Goal: Task Accomplishment & Management: Manage account settings

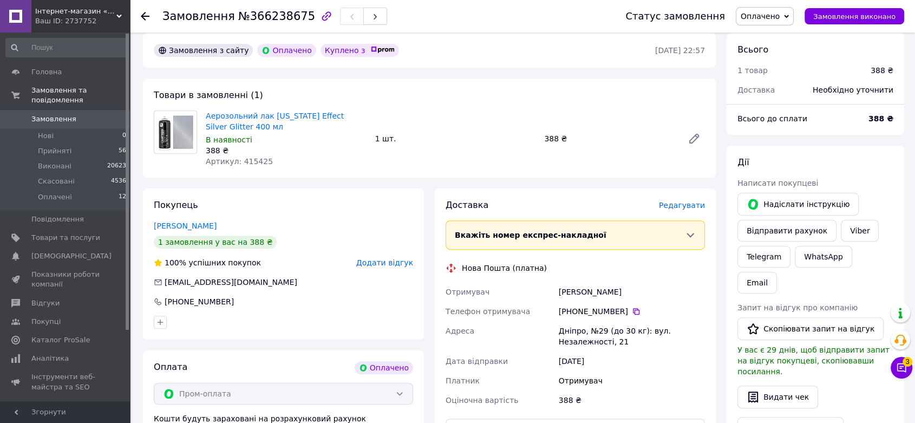
scroll to position [300, 0]
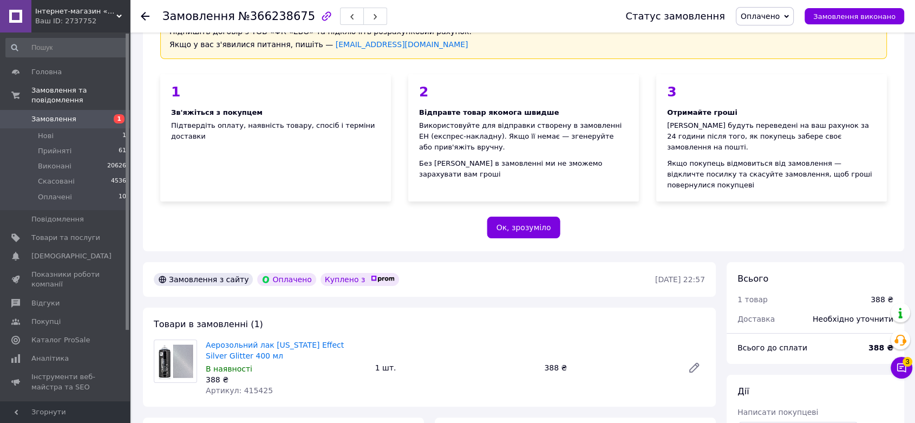
scroll to position [373, 0]
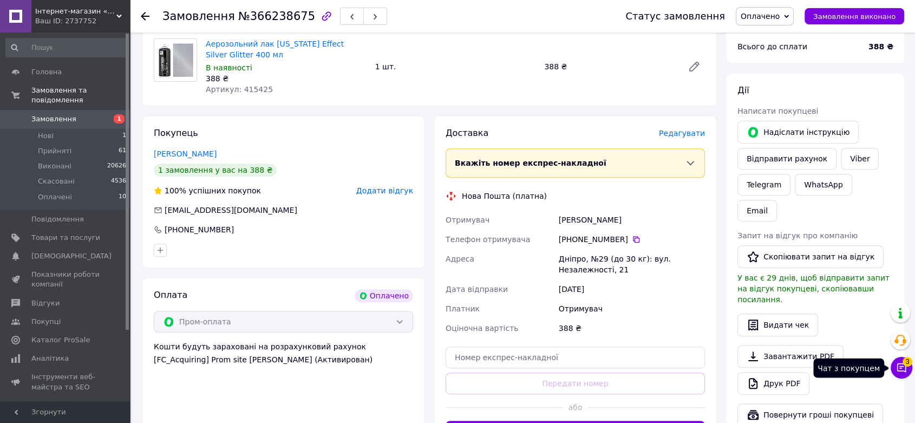
click at [905, 371] on icon at bounding box center [901, 367] width 11 height 11
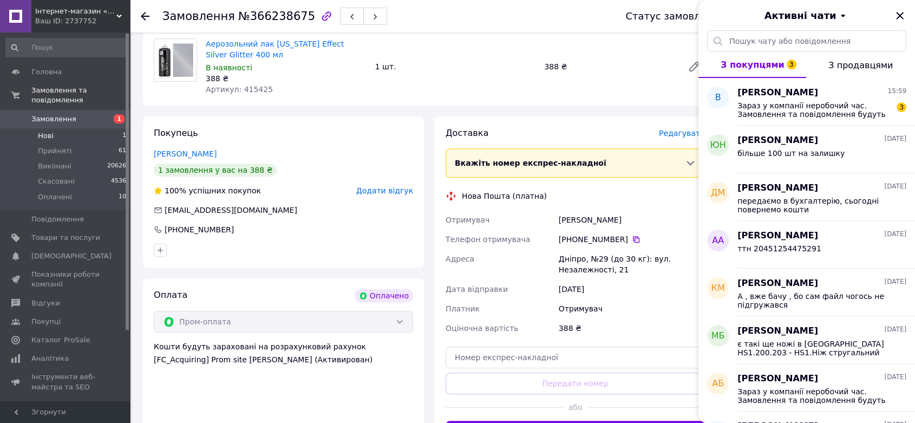
click at [79, 128] on li "Нові 1" at bounding box center [66, 135] width 133 height 15
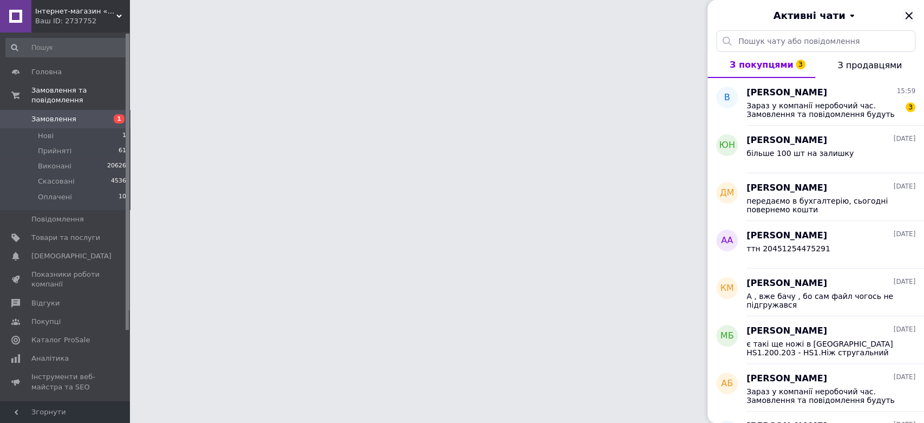
click at [910, 16] on icon "Закрити" at bounding box center [908, 15] width 7 height 7
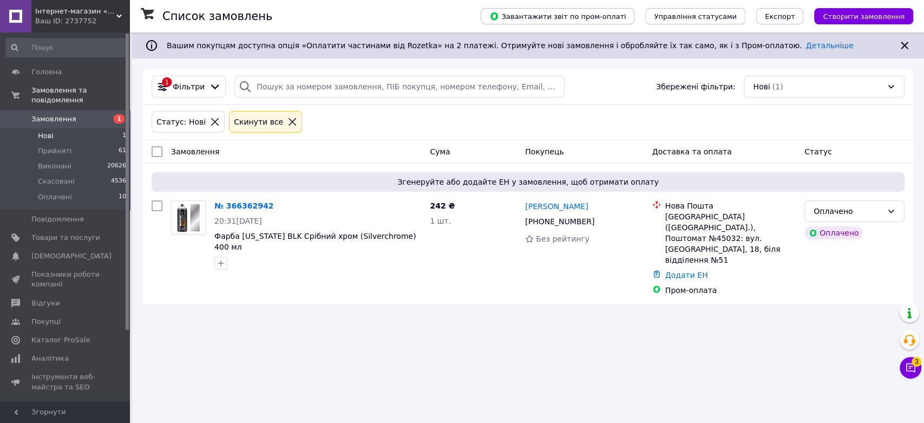
click at [288, 117] on icon at bounding box center [293, 122] width 10 height 10
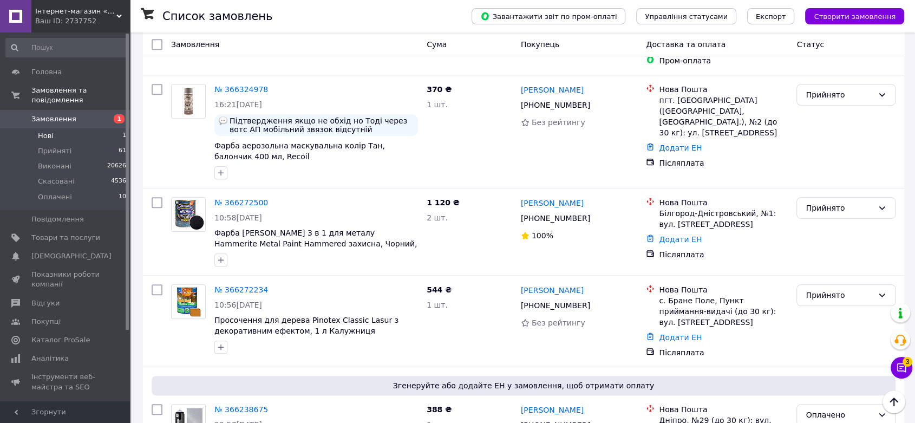
scroll to position [722, 0]
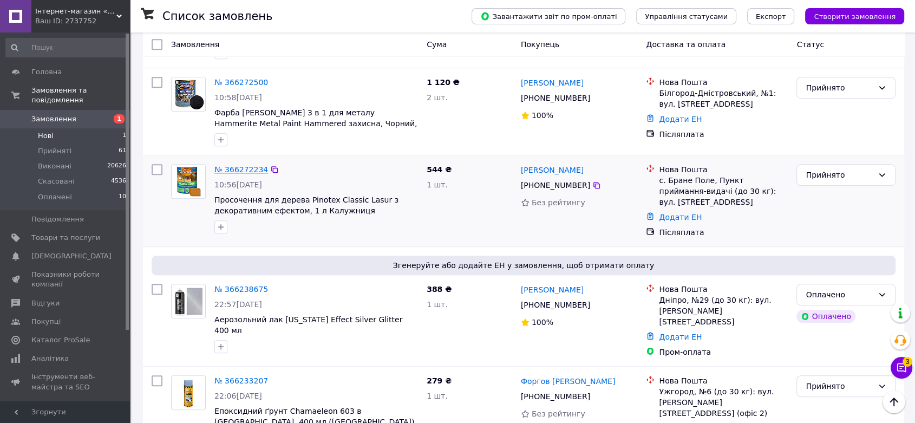
click at [230, 165] on link "№ 366272234" at bounding box center [241, 169] width 54 height 9
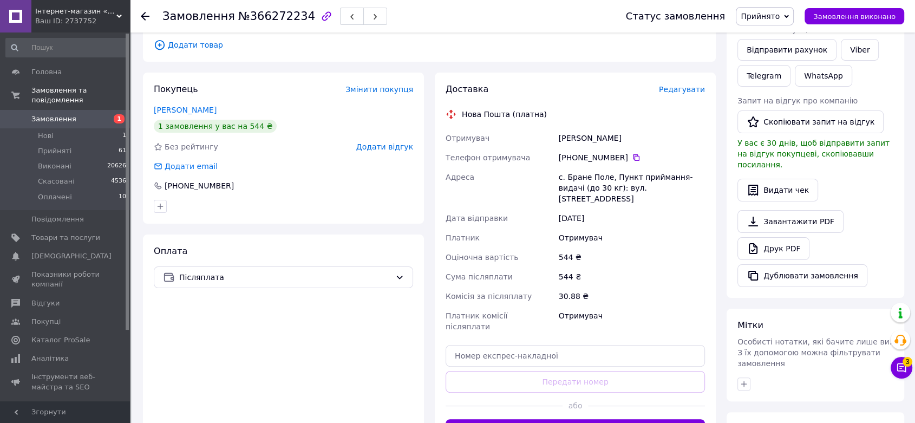
scroll to position [123, 0]
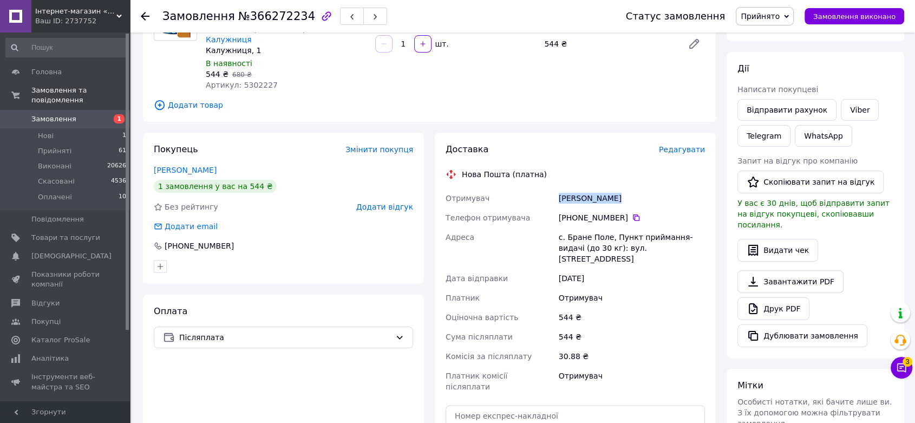
drag, startPoint x: 560, startPoint y: 188, endPoint x: 626, endPoint y: 187, distance: 66.1
click at [626, 188] on div "литвин микола" at bounding box center [632, 197] width 151 height 19
copy div "литвин микола"
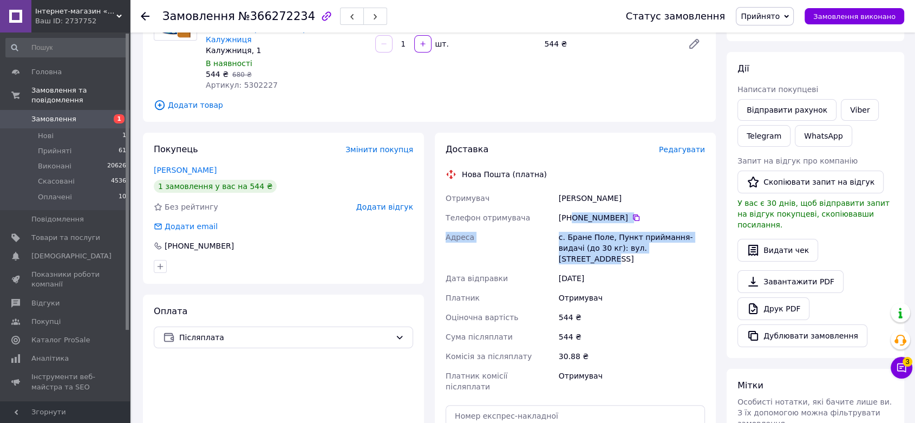
drag, startPoint x: 573, startPoint y: 207, endPoint x: 659, endPoint y: 238, distance: 92.0
click at [659, 238] on div "Отримувач литвин микола Телефон отримувача +380 99 384 07 78   Адреса с. Бране …" at bounding box center [575, 292] width 264 height 208
copy div "0 99 384 07 78   Адреса с. Бране Поле, Пункт приймання-видачі (до 30 кг): вул. …"
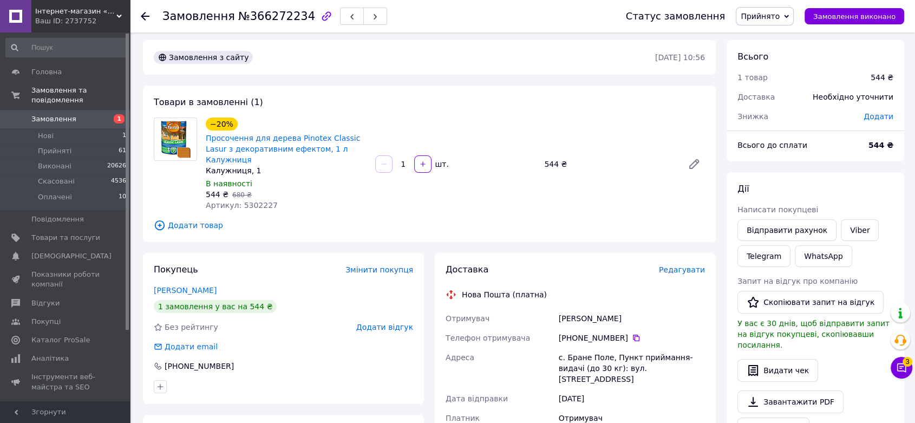
click at [251, 201] on span "Артикул: 5302227" at bounding box center [242, 205] width 72 height 9
copy span "5302227"
click at [285, 149] on link "Просочення для дерева Pinotex Classic Lasur з декоративним ефектом, 1 л Калужни…" at bounding box center [283, 149] width 154 height 30
click at [145, 16] on icon at bounding box center [145, 16] width 9 height 9
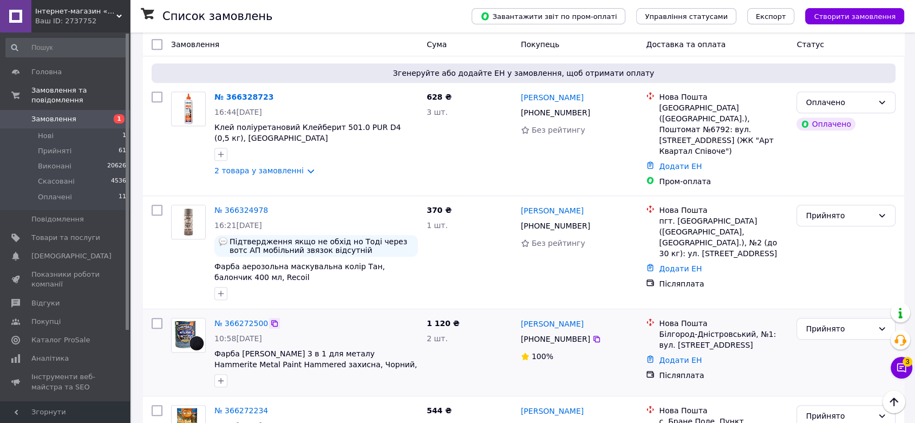
scroll to position [602, 0]
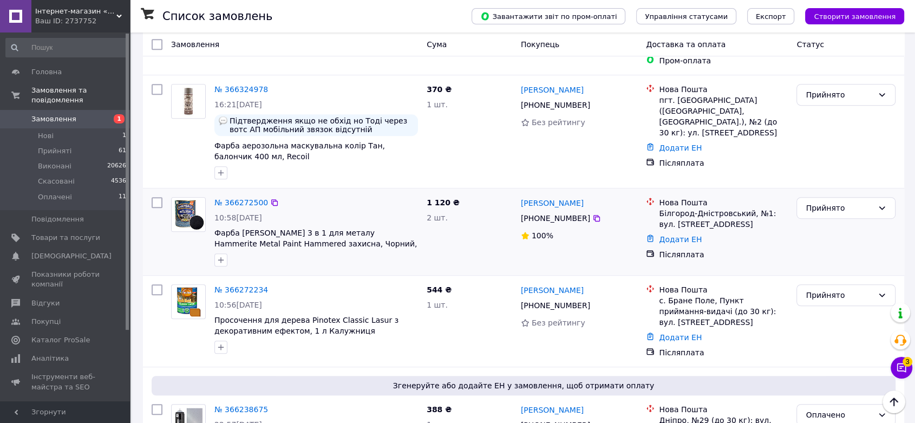
click at [227, 196] on div "№ 366272500" at bounding box center [241, 202] width 56 height 13
click at [242, 198] on link "№ 366272500" at bounding box center [241, 202] width 54 height 9
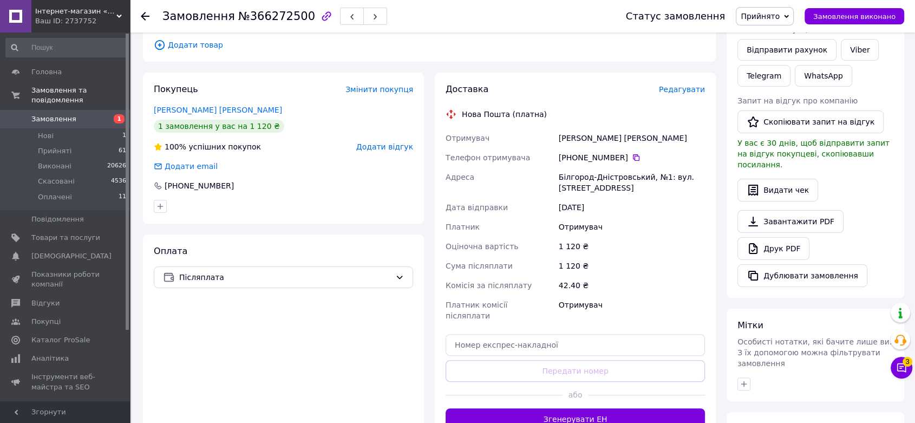
scroll to position [123, 0]
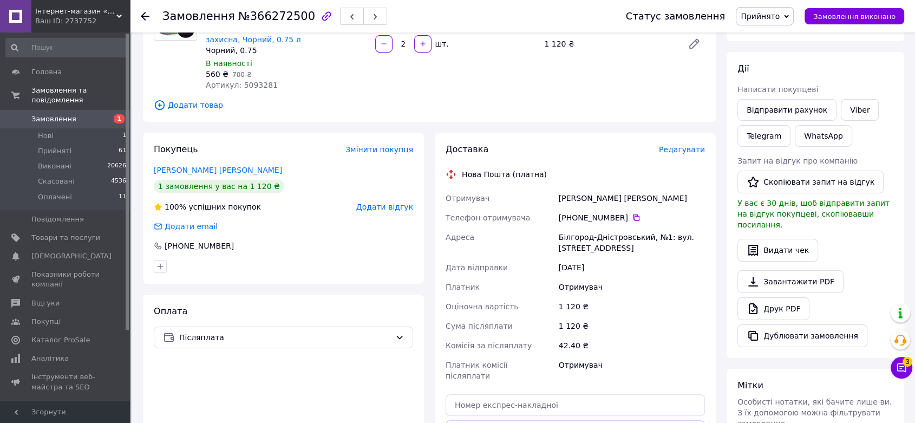
click at [566, 188] on div "Фертиченко Игорь" at bounding box center [632, 197] width 151 height 19
copy div "Фертиченко"
drag, startPoint x: 572, startPoint y: 202, endPoint x: 611, endPoint y: 240, distance: 54.0
click at [611, 240] on div "Отримувач Фертиченко Игорь Телефон отримувача +380 98 096 00 80   Адреса Білгор…" at bounding box center [575, 286] width 264 height 197
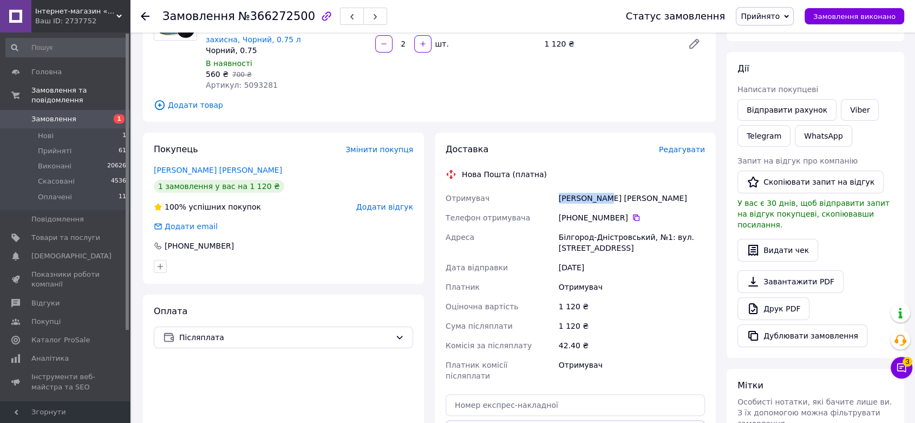
copy div "0 98 096 00 80   Адреса Білгород-Дністровський, №1: вул. Героїв України, 59а"
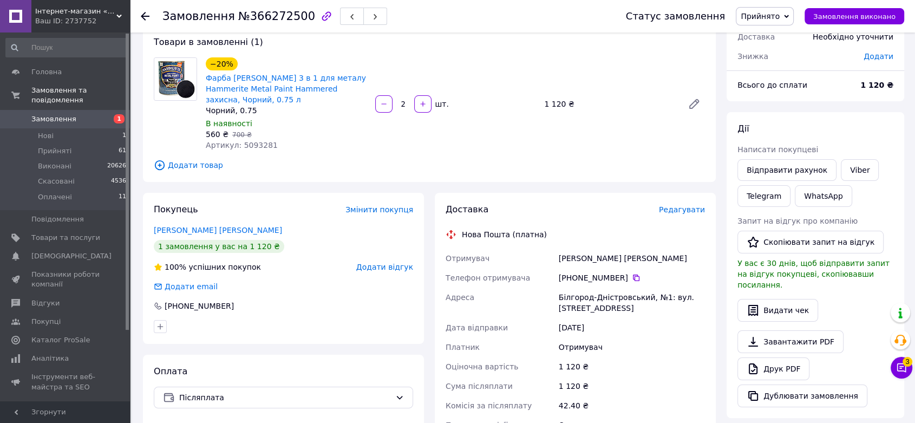
click at [256, 141] on span "Артикул: 5093281" at bounding box center [242, 145] width 72 height 9
copy span "5093281"
click at [147, 16] on use at bounding box center [145, 16] width 9 height 9
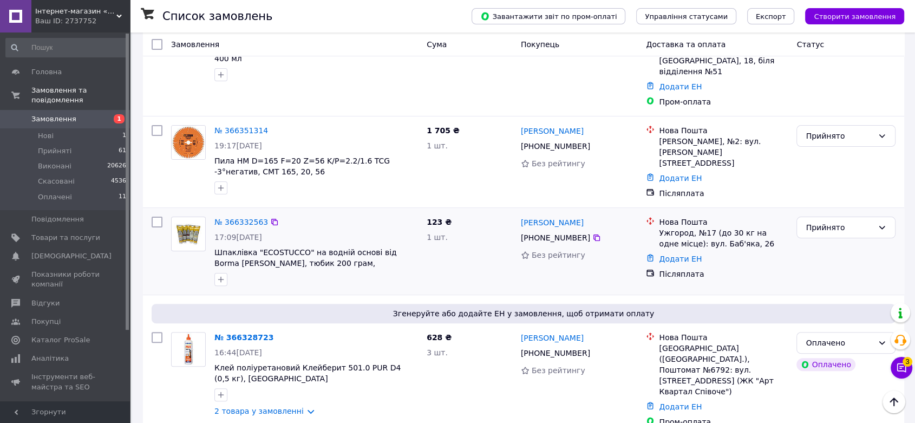
scroll to position [481, 0]
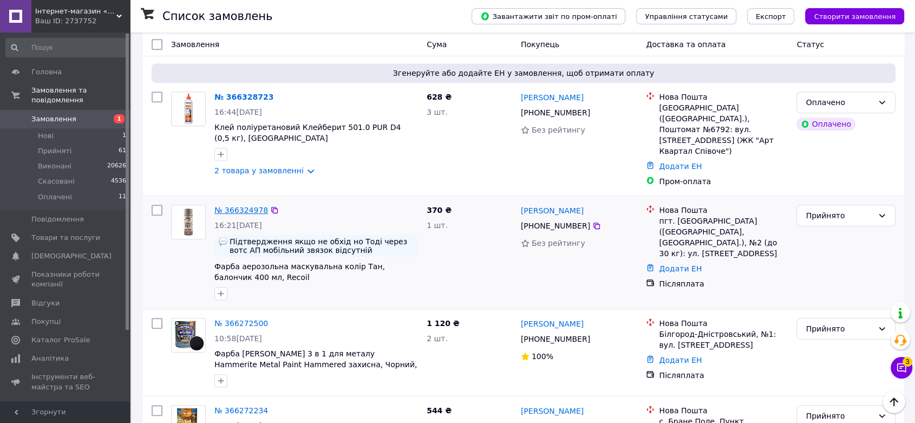
click at [240, 206] on link "№ 366324978" at bounding box center [241, 210] width 54 height 9
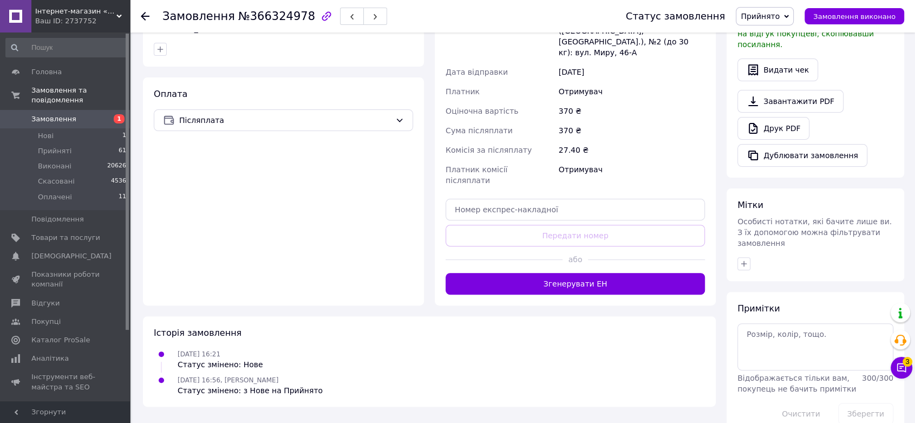
scroll to position [184, 0]
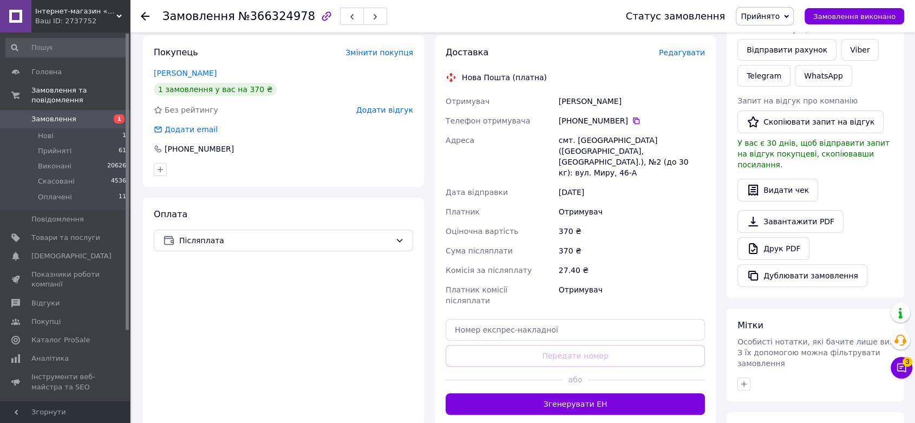
drag, startPoint x: 560, startPoint y: 102, endPoint x: 623, endPoint y: 103, distance: 62.8
click at [623, 103] on div "Прокопчук Ігор" at bounding box center [632, 101] width 151 height 19
copy div "Прокопчук Ігор"
drag, startPoint x: 573, startPoint y: 121, endPoint x: 632, endPoint y: 164, distance: 72.6
click at [632, 164] on div "Отримувач Прокопчук Ігор Телефон отримувача +380 50 012 03 27   Адреса смт. Пет…" at bounding box center [575, 201] width 264 height 219
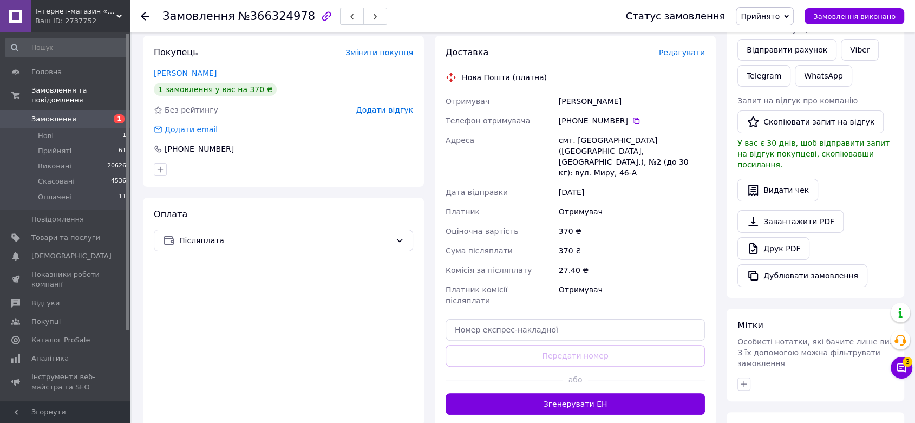
copy div "0 50 012 03 27   Адреса смт. Петропавлівка (Дніпропетровська обл., Синельниківс…"
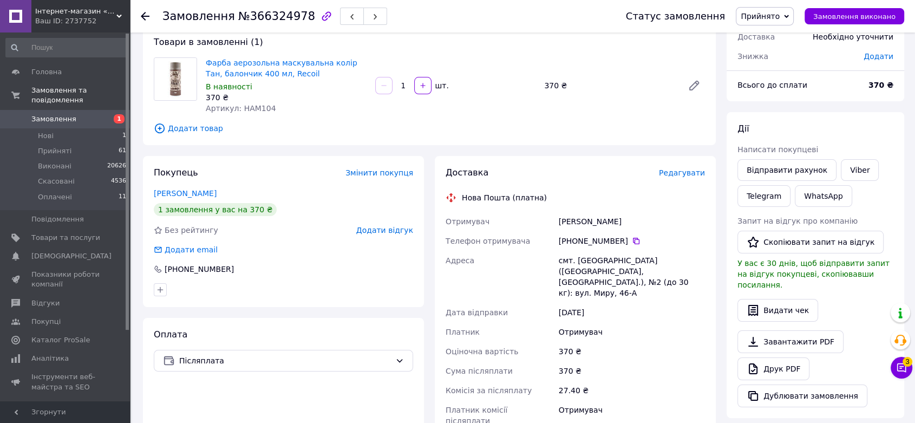
click at [254, 104] on span "Артикул: HAM104" at bounding box center [241, 108] width 70 height 9
copy span "HAM104"
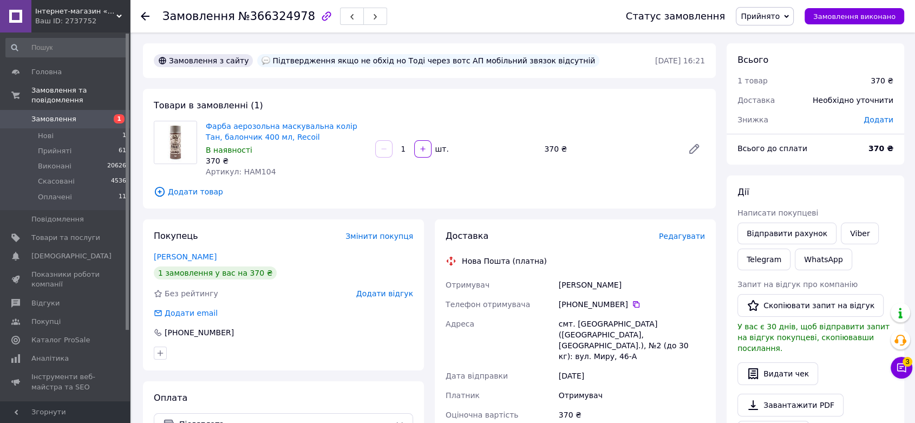
click at [142, 12] on icon at bounding box center [145, 16] width 9 height 9
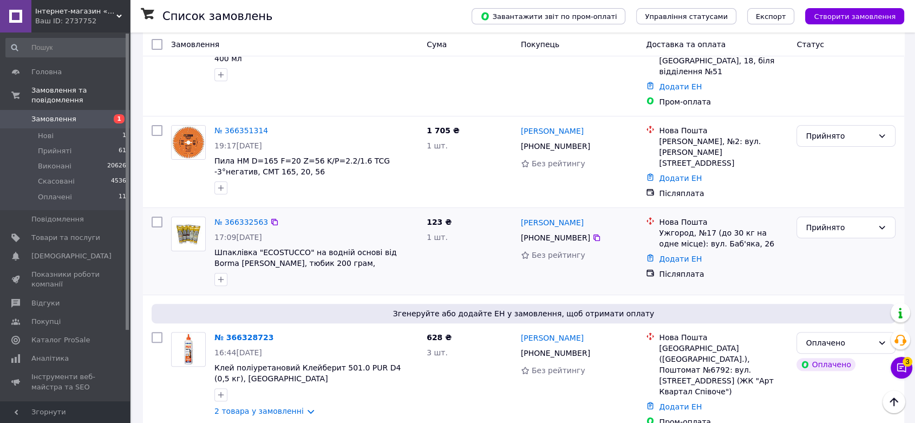
scroll to position [361, 0]
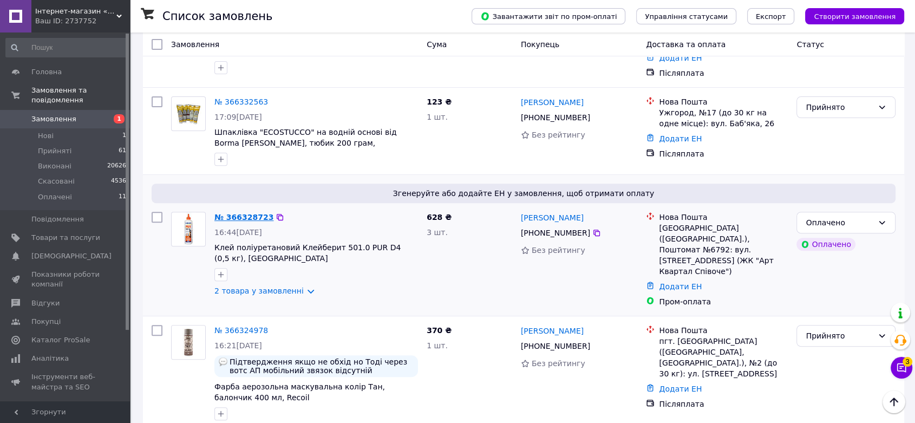
click at [234, 213] on link "№ 366328723" at bounding box center [243, 217] width 59 height 9
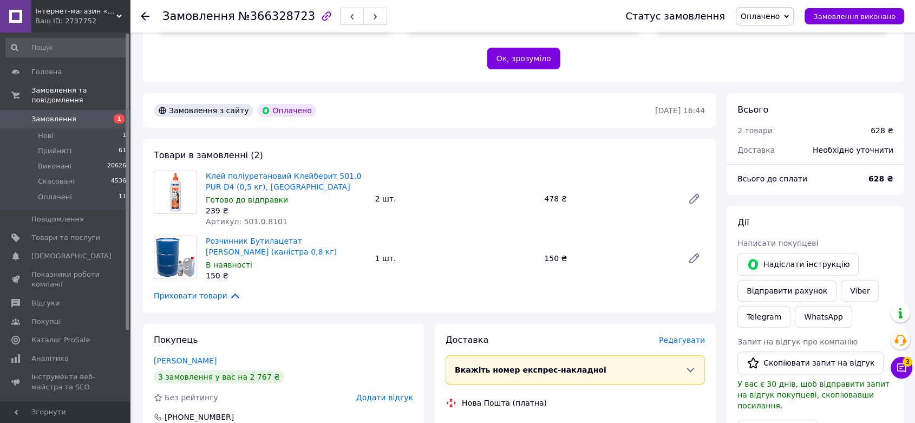
scroll to position [421, 0]
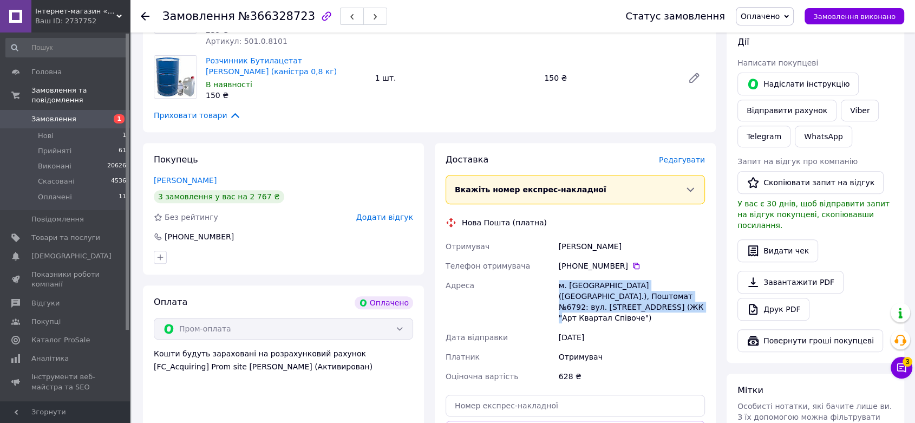
drag, startPoint x: 608, startPoint y: 296, endPoint x: 559, endPoint y: 270, distance: 55.5
click at [559, 276] on div "м. Київ (Київська обл.), Поштомат №6792: вул. Стеценка, 75а (ЖК "Арт Квартал Сп…" at bounding box center [632, 302] width 151 height 52
copy div "м. Київ (Київська обл.), Поштомат №6792: вул. Стеценка, 75а (ЖК "Арт Квартал Сп…"
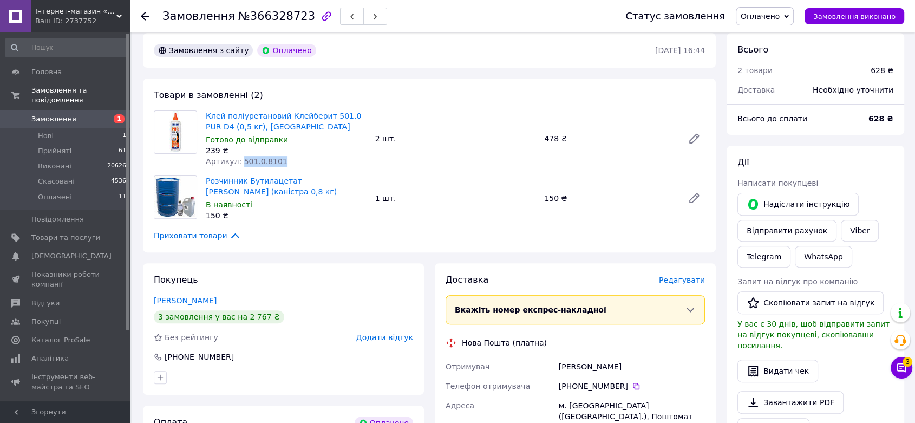
drag, startPoint x: 238, startPoint y: 147, endPoint x: 271, endPoint y: 153, distance: 33.6
click at [273, 156] on div "Артикул: 501.0.8101" at bounding box center [286, 161] width 161 height 11
click at [149, 16] on use at bounding box center [145, 16] width 9 height 9
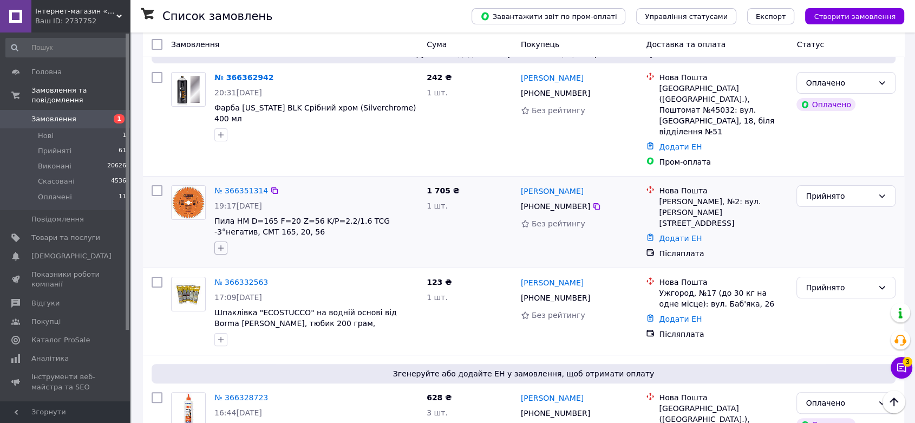
scroll to position [300, 0]
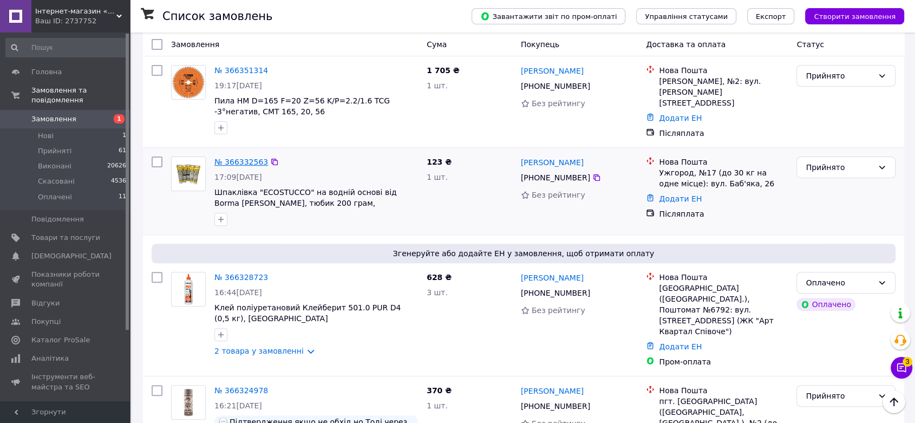
click at [227, 158] on link "№ 366332563" at bounding box center [241, 162] width 54 height 9
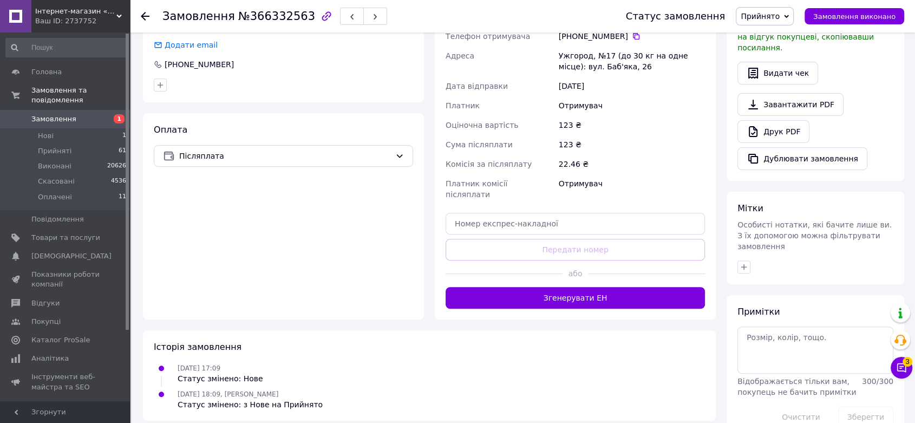
scroll to position [180, 0]
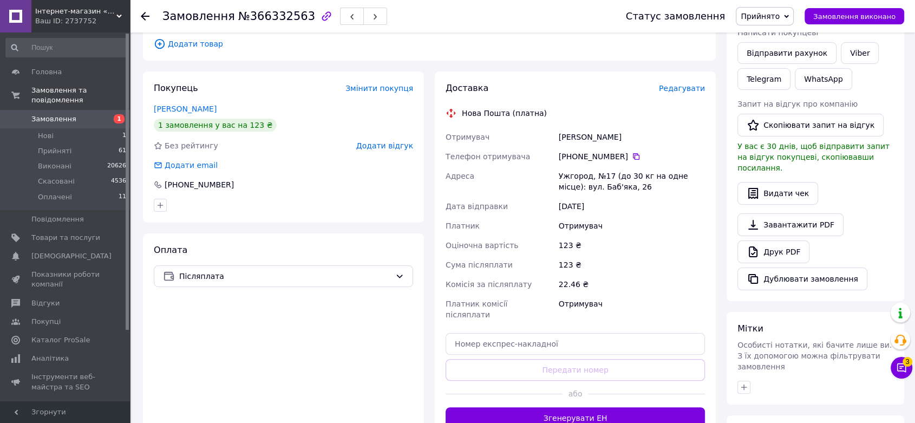
drag, startPoint x: 560, startPoint y: 125, endPoint x: 656, endPoint y: 128, distance: 96.4
click at [656, 128] on div "Михайлишин Василь" at bounding box center [632, 136] width 151 height 19
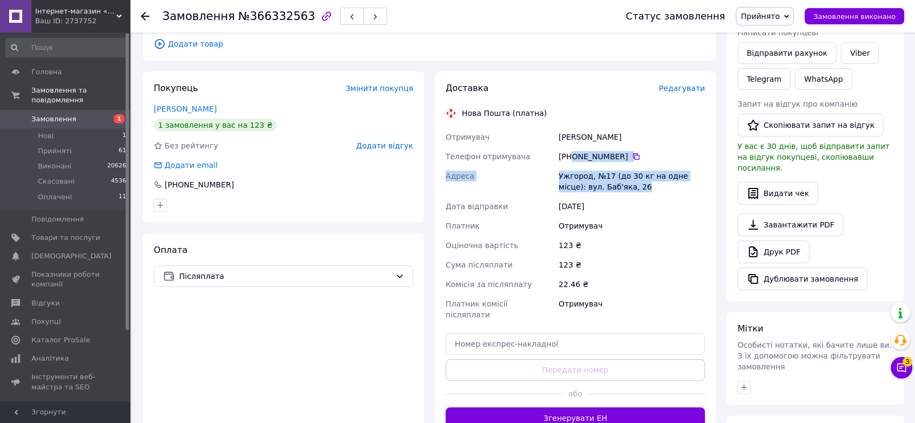
drag, startPoint x: 572, startPoint y: 145, endPoint x: 611, endPoint y: 176, distance: 49.7
click at [611, 176] on div "Отримувач Михайлишин Василь Телефон отримувача +380 95 196 24 22   Адреса Ужгор…" at bounding box center [575, 225] width 264 height 197
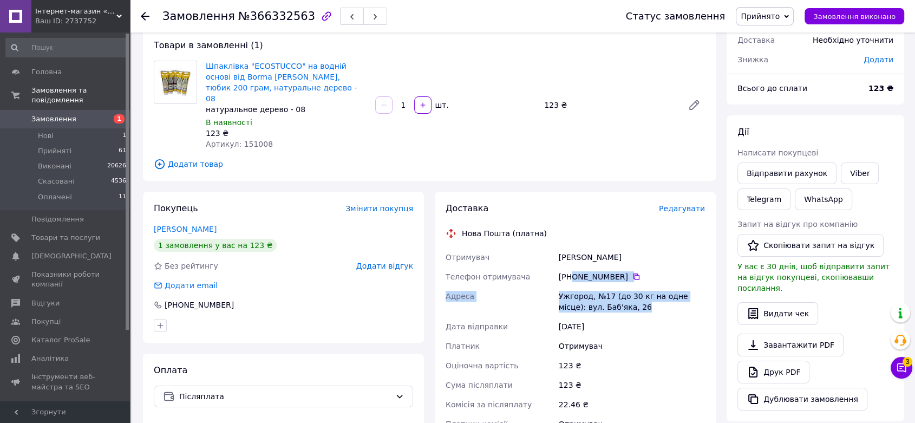
scroll to position [0, 0]
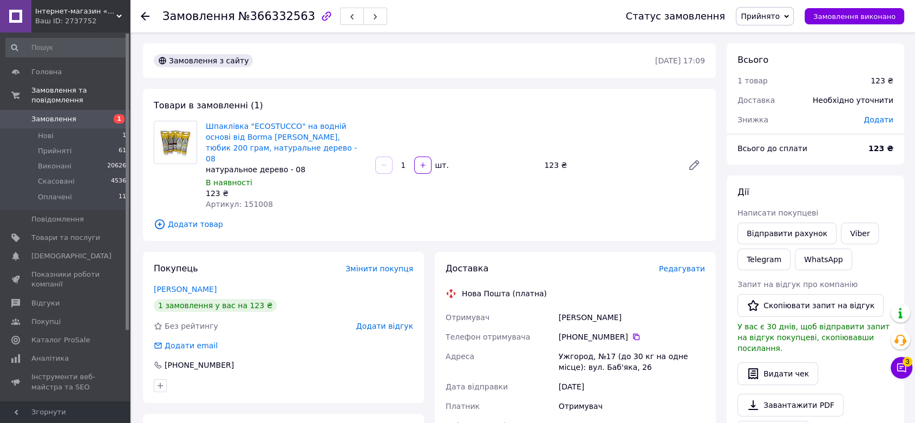
click at [250, 200] on span "Артикул: 151008" at bounding box center [239, 204] width 67 height 9
click at [144, 18] on use at bounding box center [145, 16] width 9 height 9
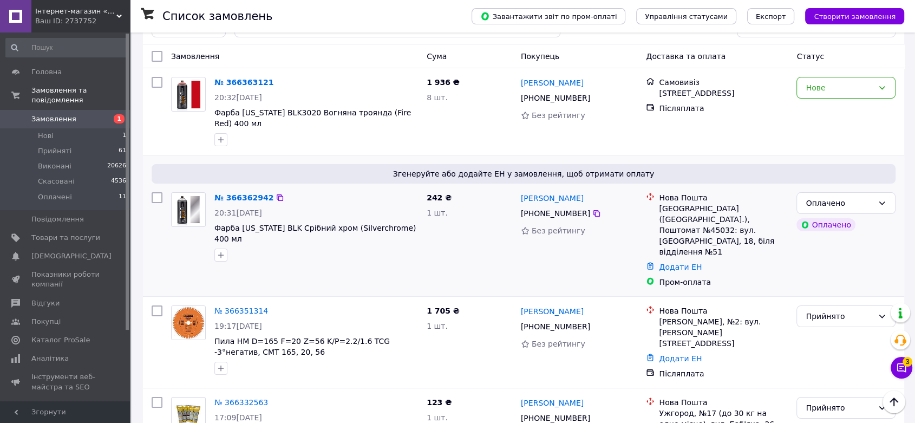
scroll to position [180, 0]
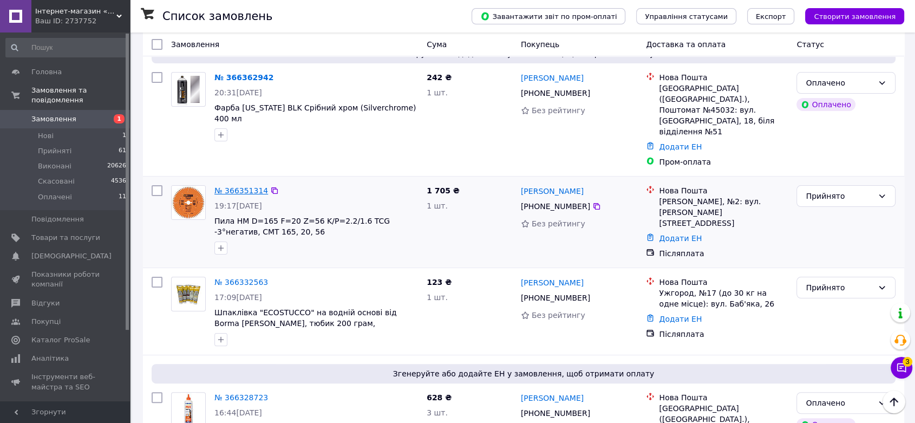
click at [225, 186] on link "№ 366351314" at bounding box center [241, 190] width 54 height 9
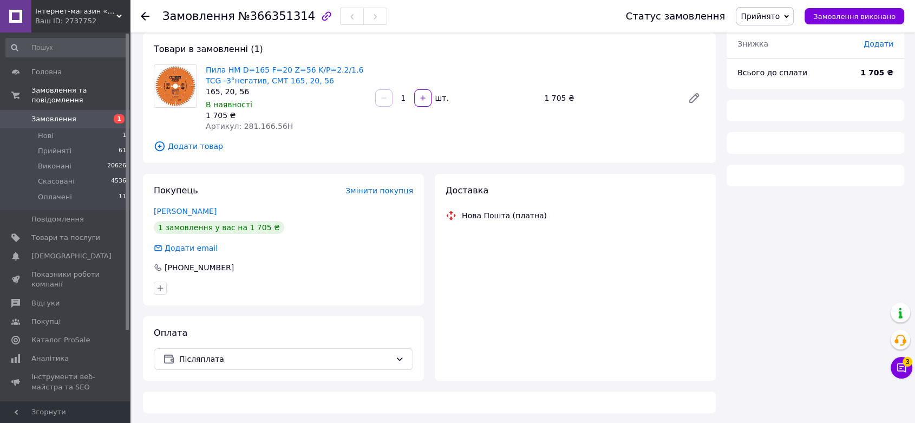
scroll to position [180, 0]
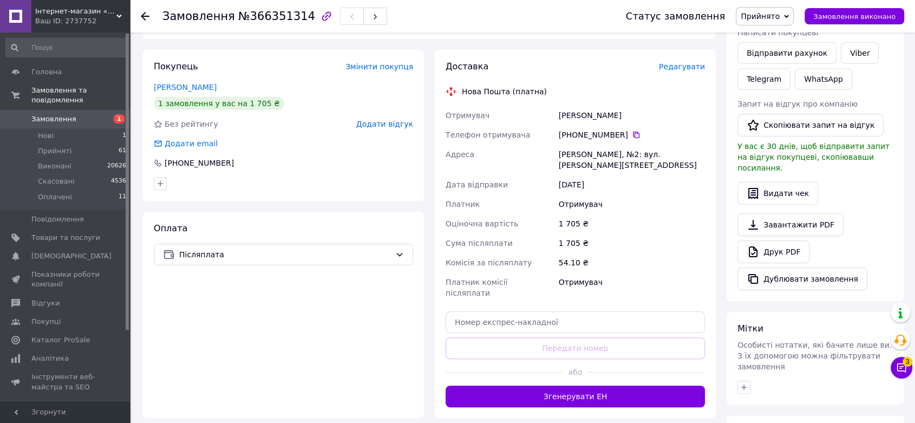
click at [572, 115] on div "Квасница Анатолий" at bounding box center [632, 115] width 151 height 19
click at [602, 109] on div "Квасница Анатолий" at bounding box center [632, 115] width 151 height 19
drag, startPoint x: 572, startPoint y: 133, endPoint x: 612, endPoint y: 164, distance: 50.2
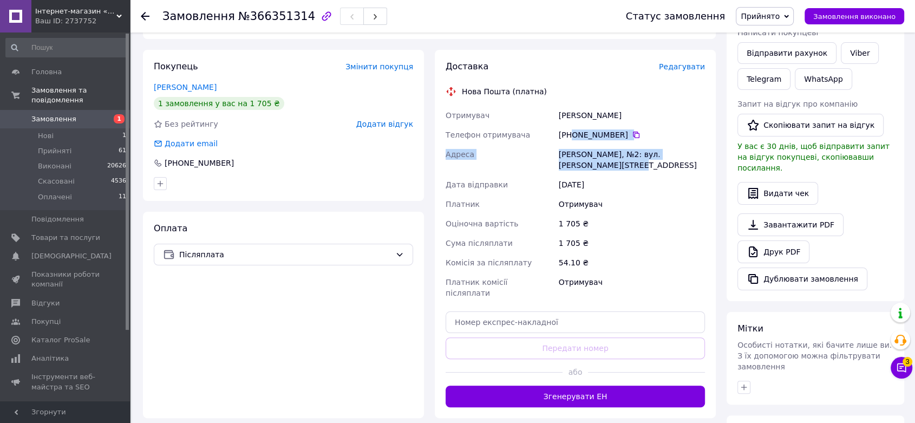
click at [612, 164] on div "Отримувач Квасница Анатолий Телефон отримувача +380 95 071 86 11   Адреса Кропи…" at bounding box center [575, 204] width 264 height 197
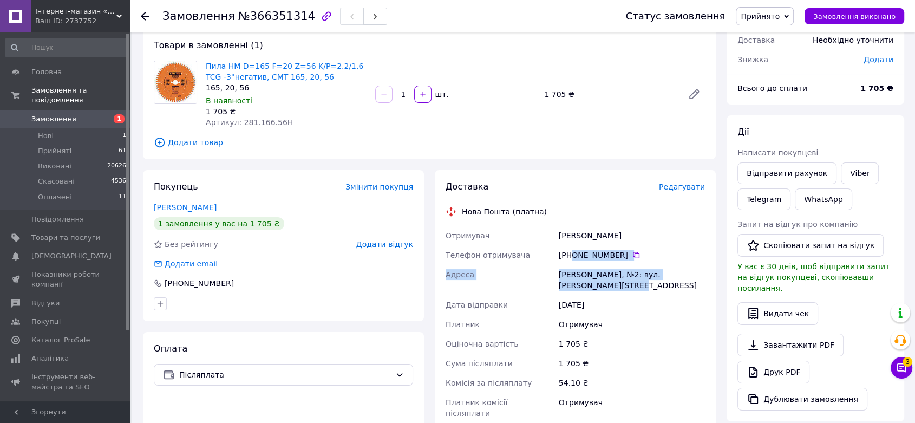
scroll to position [0, 0]
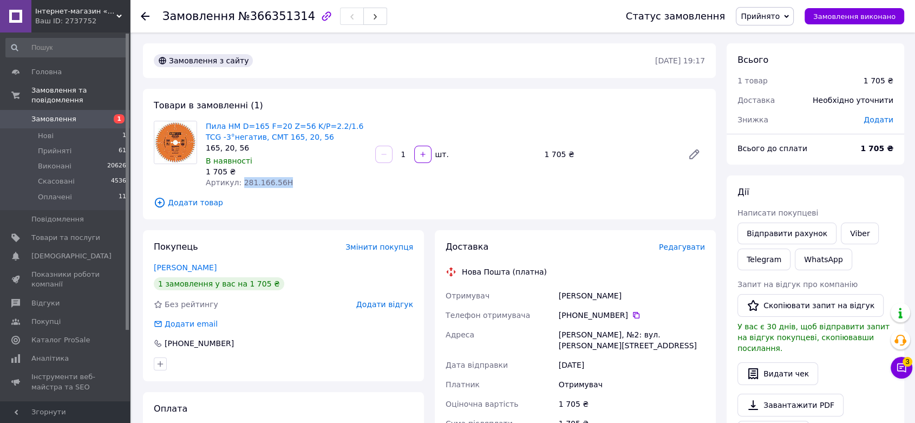
drag, startPoint x: 238, startPoint y: 185, endPoint x: 282, endPoint y: 185, distance: 43.9
click at [282, 185] on div "Артикул: 281.166.56H" at bounding box center [286, 182] width 161 height 11
click at [144, 15] on icon at bounding box center [145, 16] width 9 height 9
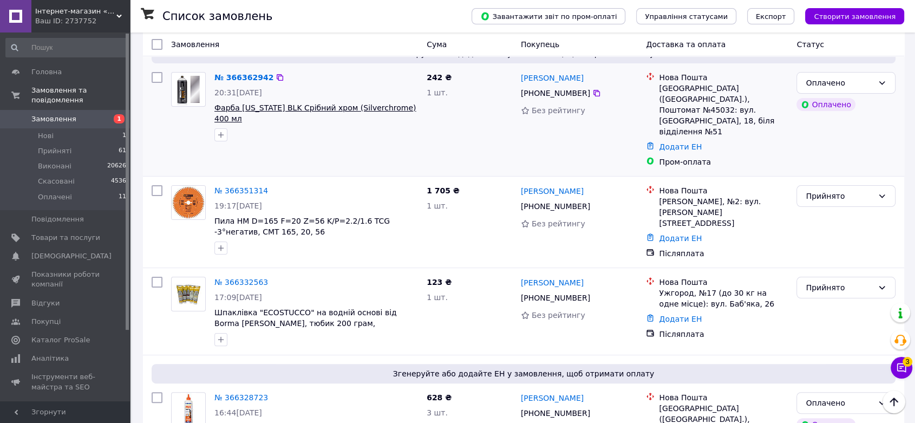
scroll to position [120, 0]
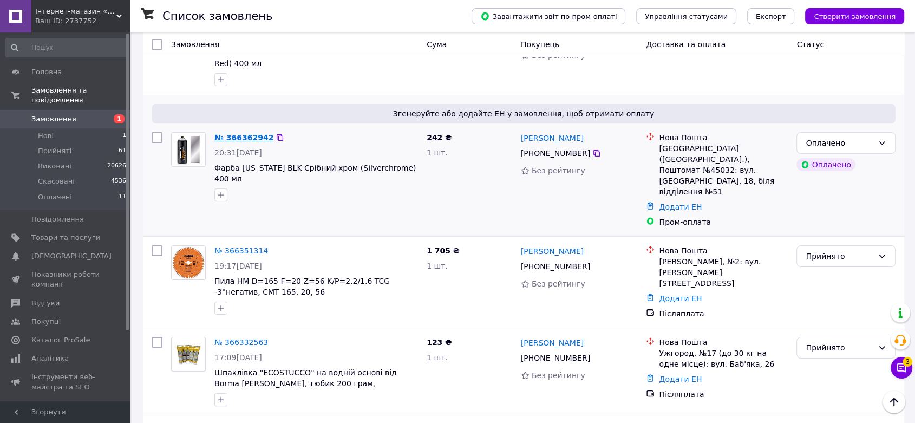
click at [243, 136] on link "№ 366362942" at bounding box center [243, 137] width 59 height 9
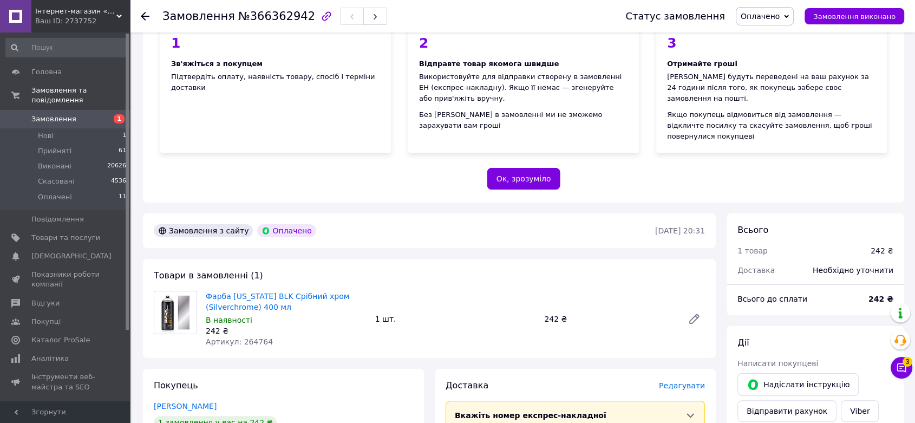
scroll to position [361, 0]
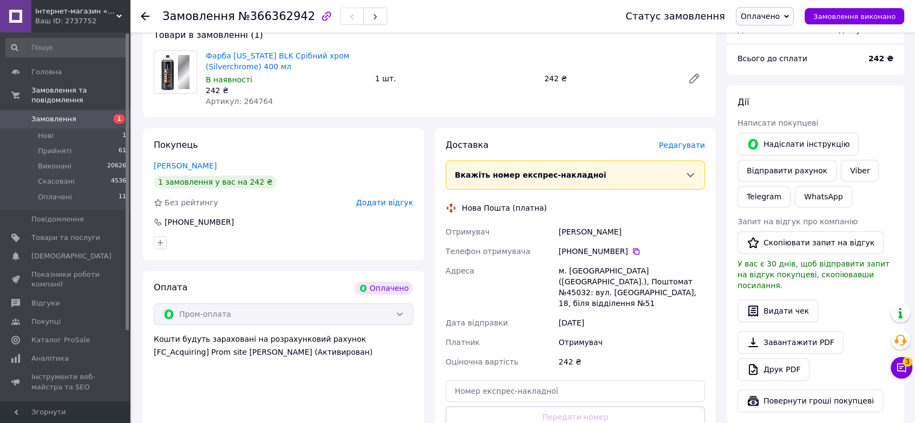
drag, startPoint x: 556, startPoint y: 220, endPoint x: 645, endPoint y: 219, distance: 89.3
click at [645, 222] on div "Волоцька Валентина" at bounding box center [632, 231] width 151 height 19
drag, startPoint x: 574, startPoint y: 243, endPoint x: 593, endPoint y: 261, distance: 26.8
click at [593, 261] on div "Отримувач Волоцька Валентина Телефон отримувача +380 50 651 58 34   Адреса м. Л…" at bounding box center [575, 296] width 264 height 149
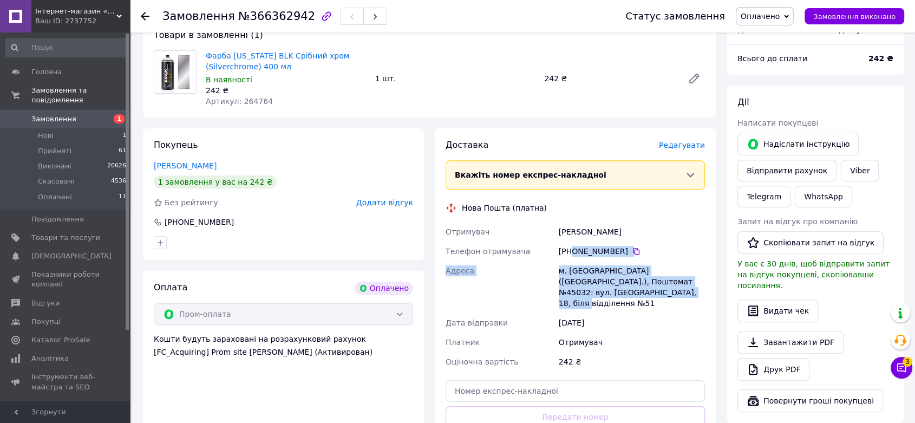
drag, startPoint x: 572, startPoint y: 238, endPoint x: 631, endPoint y: 286, distance: 76.2
click at [631, 286] on div "Отримувач Волоцька Валентина Телефон отримувача +380 50 651 58 34   Адреса м. Л…" at bounding box center [575, 296] width 264 height 149
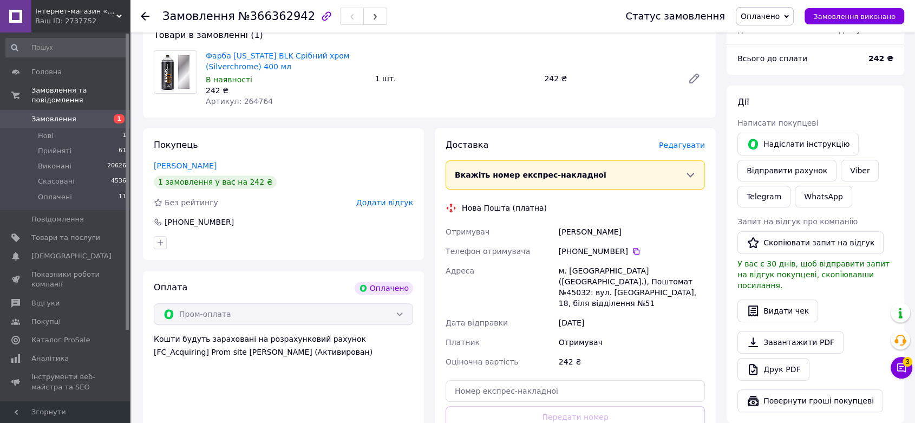
click at [258, 97] on span "Артикул: 264764" at bounding box center [239, 101] width 67 height 9
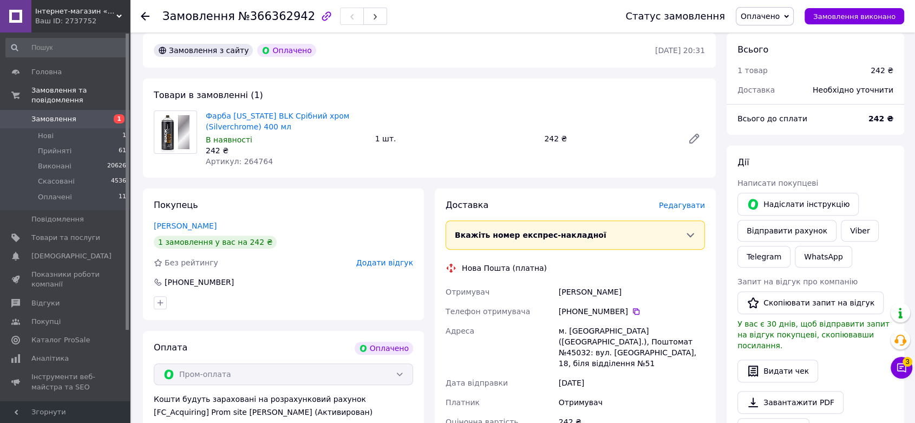
click at [143, 16] on use at bounding box center [145, 16] width 9 height 9
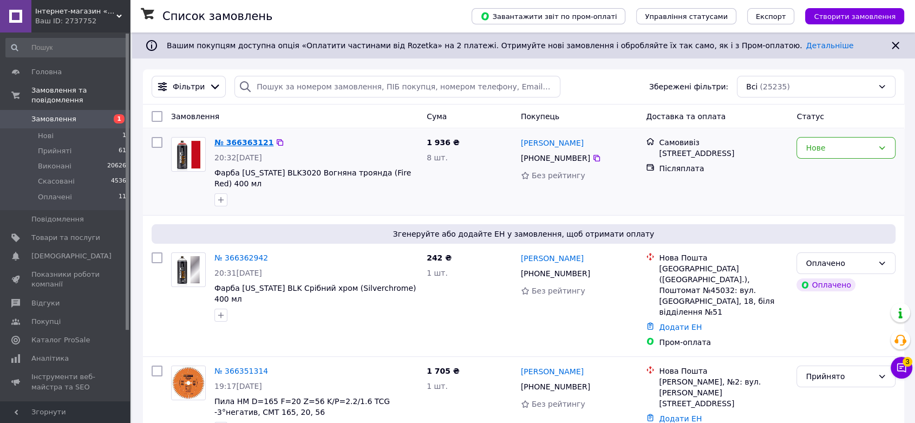
click at [241, 141] on link "№ 366363121" at bounding box center [243, 142] width 59 height 9
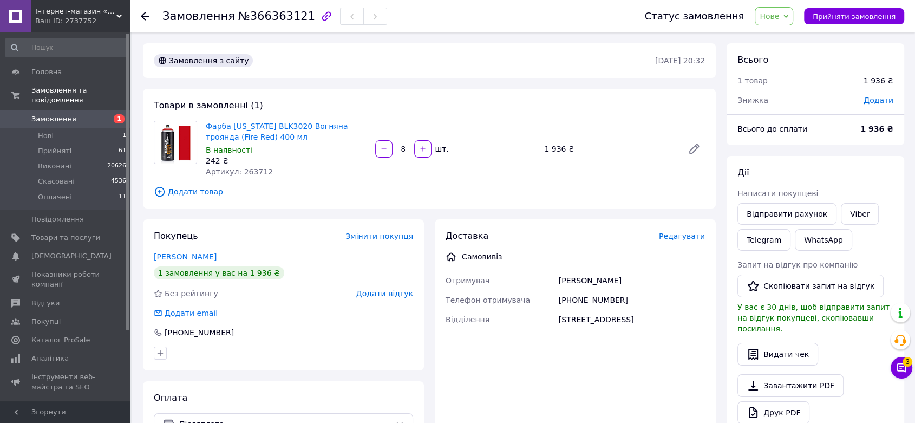
scroll to position [60, 0]
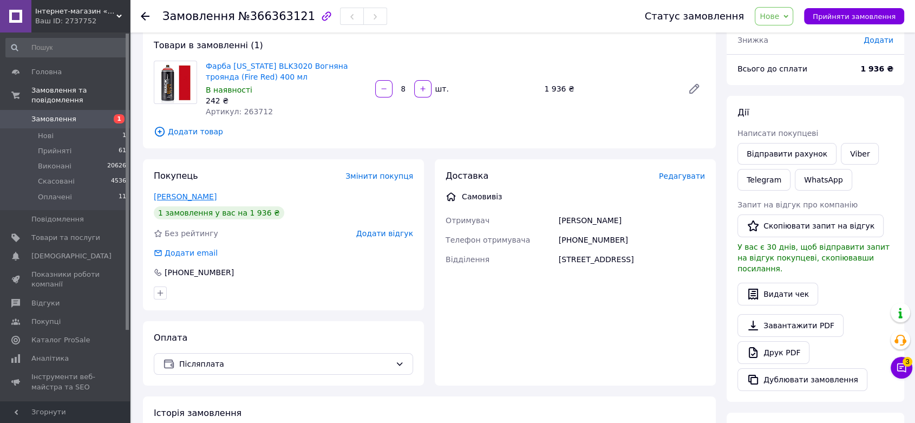
drag, startPoint x: 245, startPoint y: 194, endPoint x: 154, endPoint y: 192, distance: 91.0
click at [154, 192] on div "Голінко Володимир" at bounding box center [283, 196] width 259 height 11
drag, startPoint x: 570, startPoint y: 239, endPoint x: 623, endPoint y: 233, distance: 53.5
click at [625, 234] on div "+380938094331" at bounding box center [632, 239] width 151 height 19
click at [247, 111] on span "Артикул: 263712" at bounding box center [239, 111] width 67 height 9
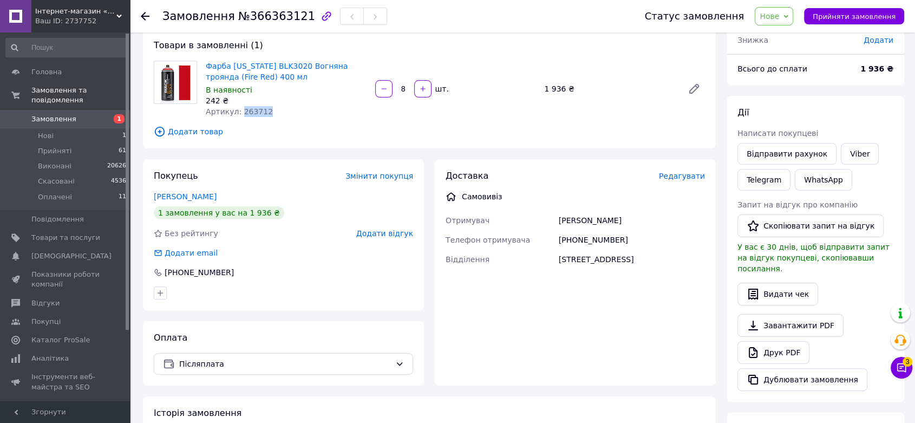
click at [247, 111] on span "Артикул: 263712" at bounding box center [239, 111] width 67 height 9
